Goal: Use online tool/utility: Utilize a website feature to perform a specific function

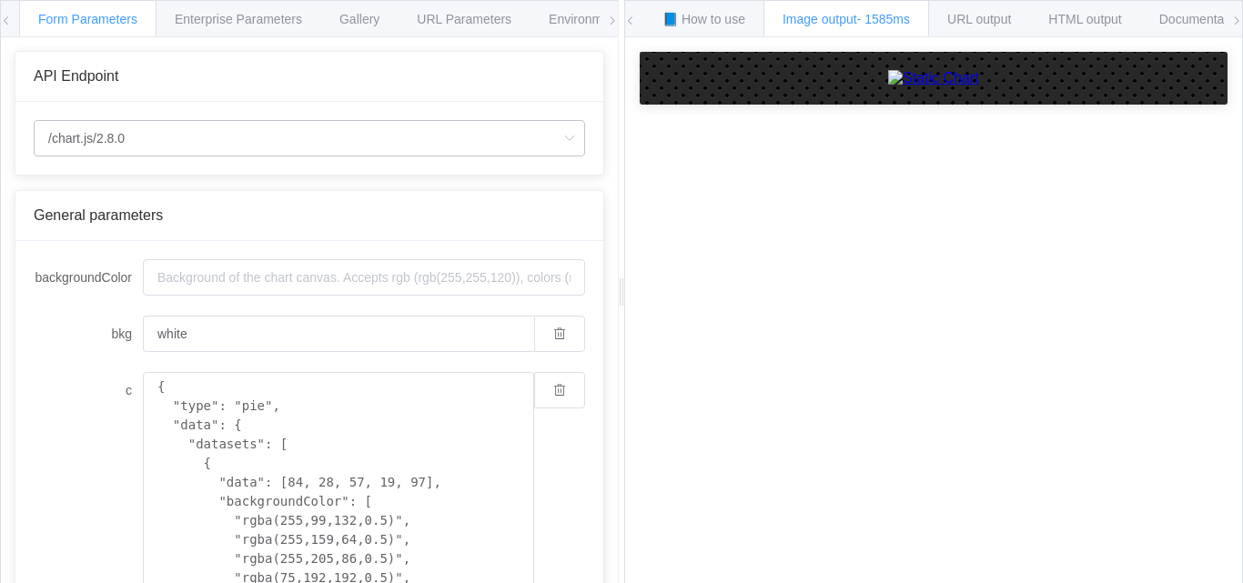
click at [558, 137] on icon at bounding box center [569, 138] width 23 height 36
click at [926, 86] on img at bounding box center [933, 78] width 91 height 16
click at [70, 21] on span "Form Parameters" at bounding box center [87, 19] width 99 height 15
click at [564, 147] on icon at bounding box center [569, 138] width 23 height 36
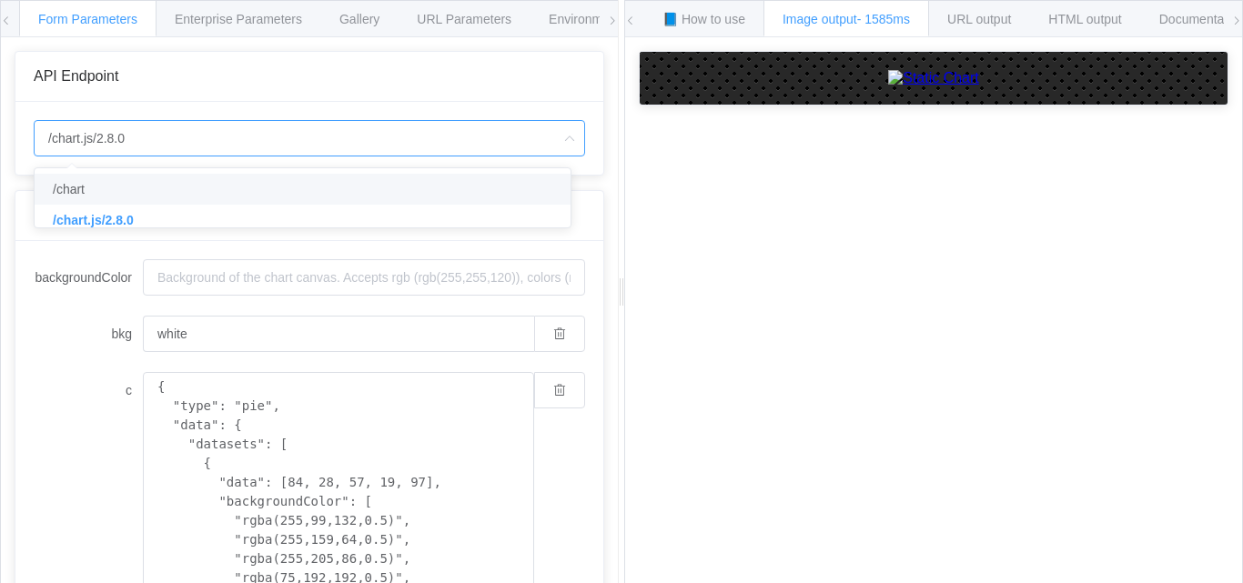
click at [199, 201] on li "/chart" at bounding box center [310, 189] width 550 height 31
type input "/chart"
type input "20"
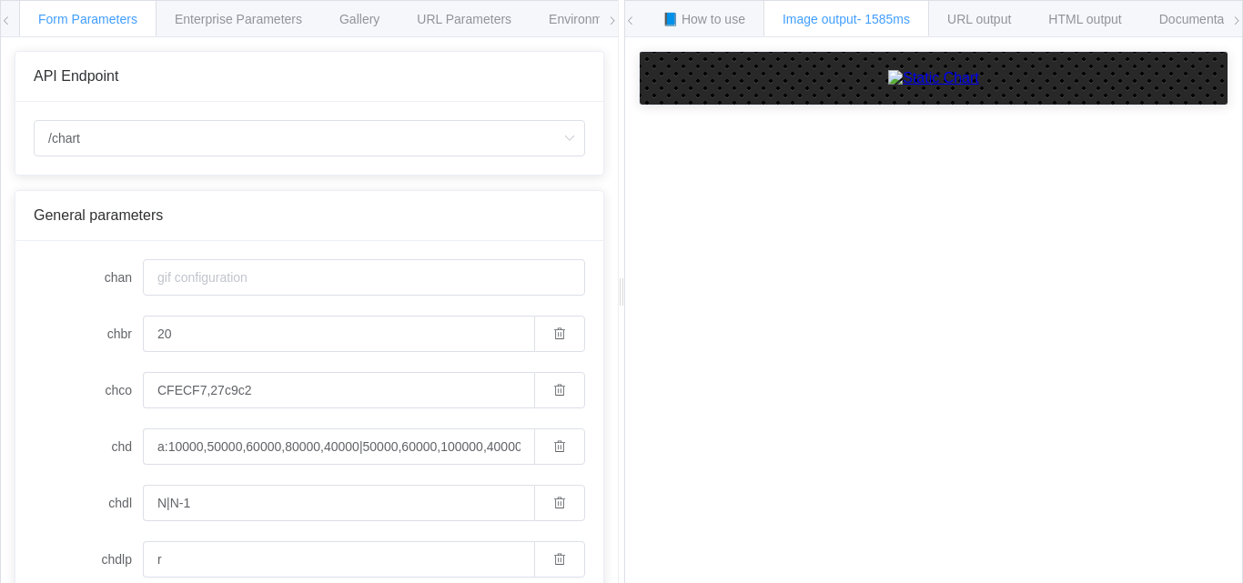
click at [913, 86] on img at bounding box center [933, 78] width 91 height 16
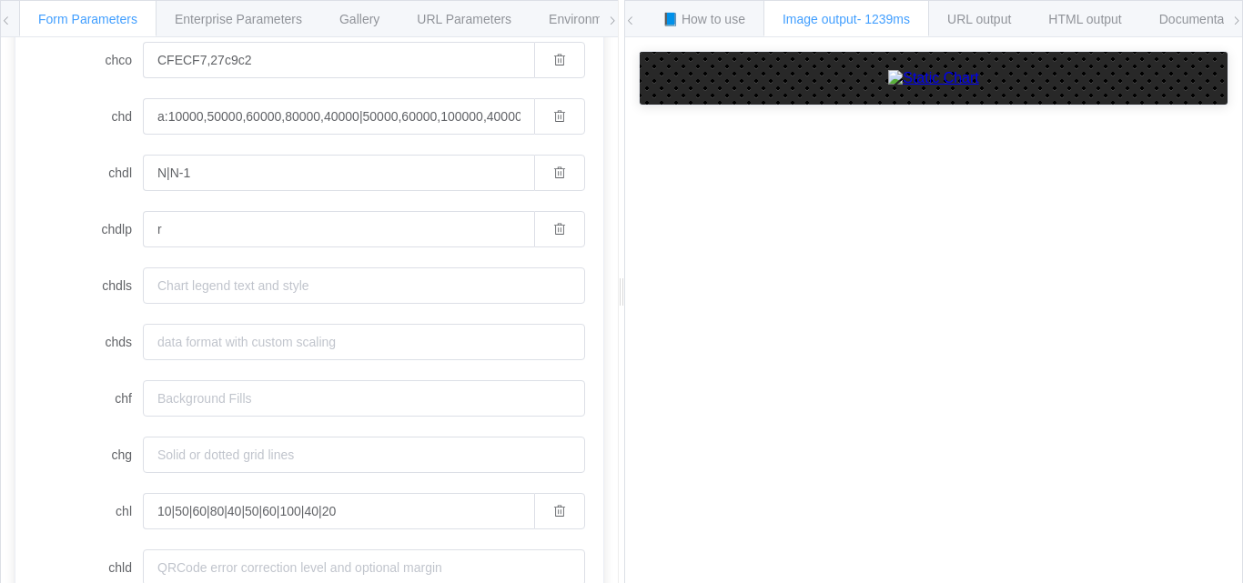
scroll to position [316, 0]
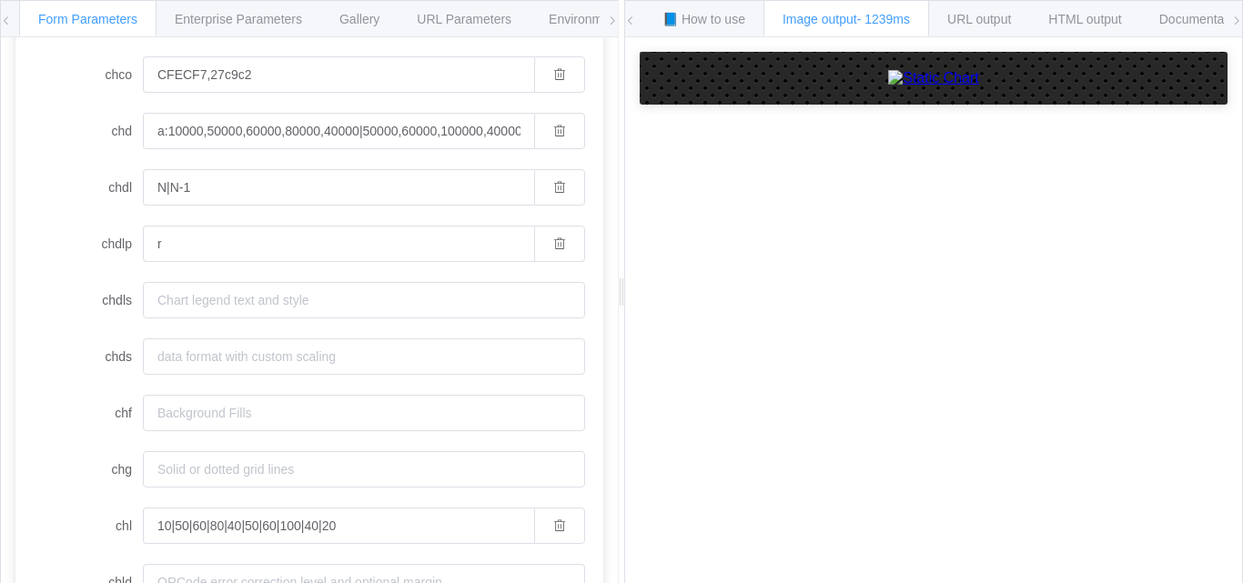
click at [979, 86] on img at bounding box center [933, 78] width 91 height 16
